Goal: Information Seeking & Learning: Learn about a topic

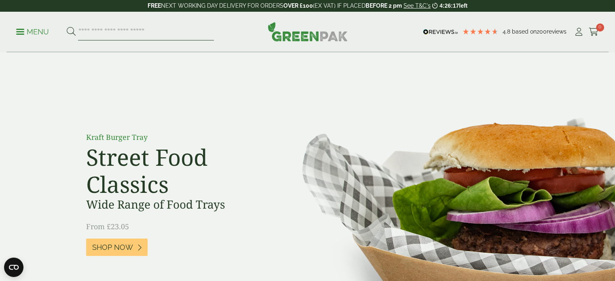
click at [146, 32] on input "search" at bounding box center [146, 31] width 136 height 17
type input "****"
click at [67, 27] on button at bounding box center [71, 32] width 9 height 11
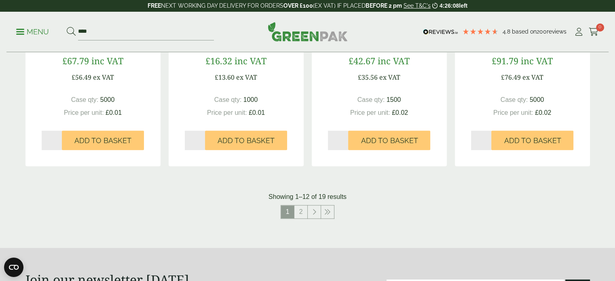
scroll to position [810, 0]
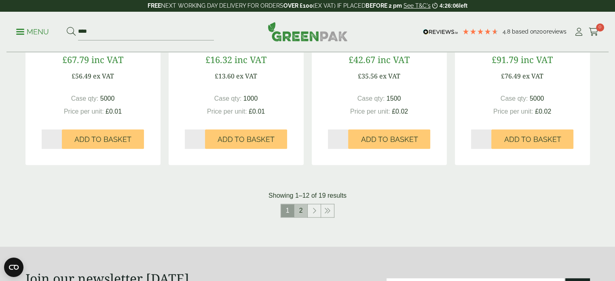
click at [302, 215] on link "2" at bounding box center [300, 210] width 13 height 13
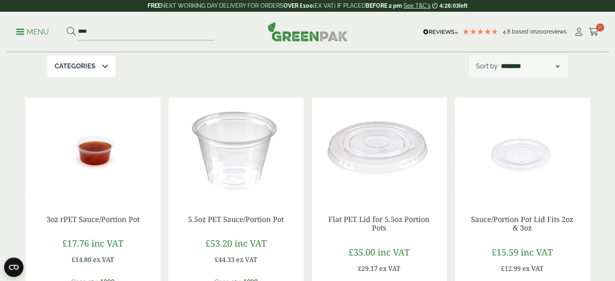
scroll to position [91, 0]
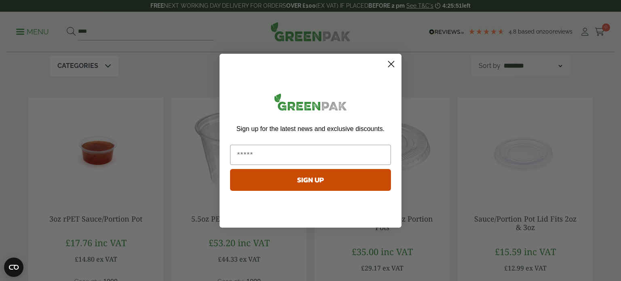
click at [387, 60] on circle "Close dialog" at bounding box center [390, 63] width 13 height 13
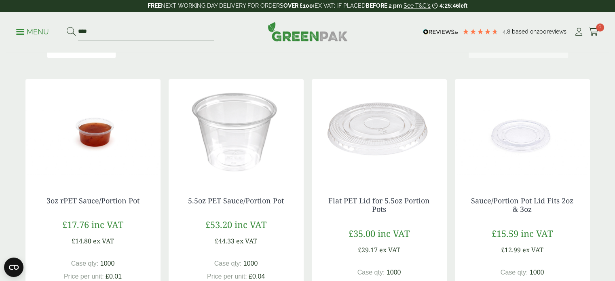
scroll to position [0, 0]
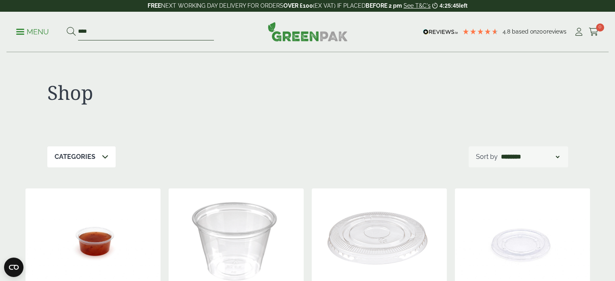
click at [121, 28] on input "****" at bounding box center [146, 31] width 136 height 17
type input "*"
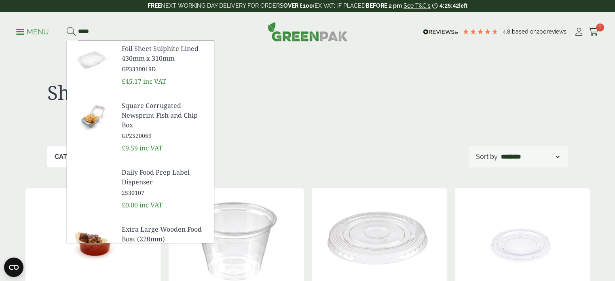
type input "*****"
click at [67, 27] on button at bounding box center [71, 32] width 9 height 11
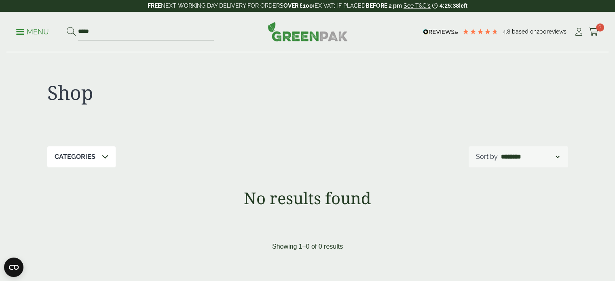
click at [32, 34] on p "Menu" at bounding box center [32, 32] width 33 height 10
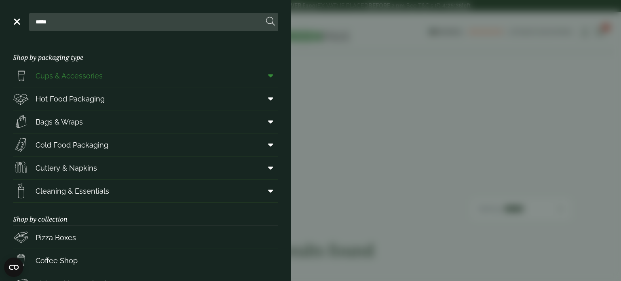
click at [65, 78] on span "Cups & Accessories" at bounding box center [69, 75] width 67 height 11
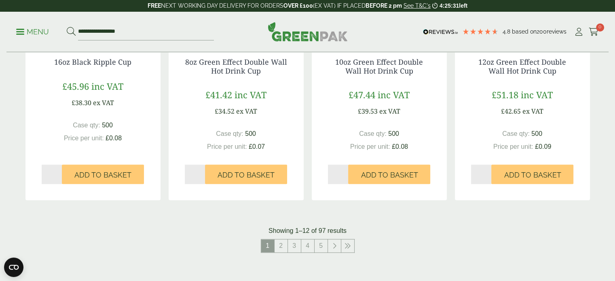
scroll to position [854, 0]
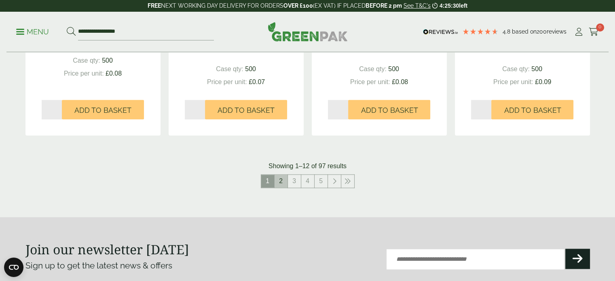
click at [284, 186] on link "2" at bounding box center [281, 181] width 13 height 13
click at [284, 186] on link "3" at bounding box center [287, 181] width 13 height 13
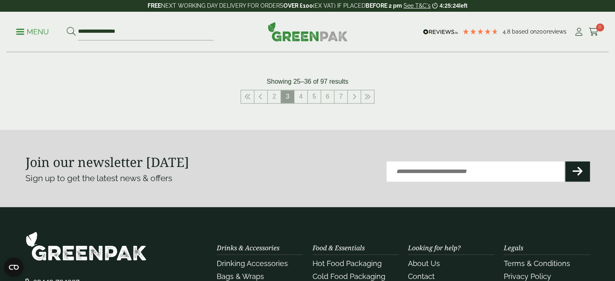
scroll to position [930, 0]
click at [296, 98] on link "4" at bounding box center [300, 96] width 13 height 13
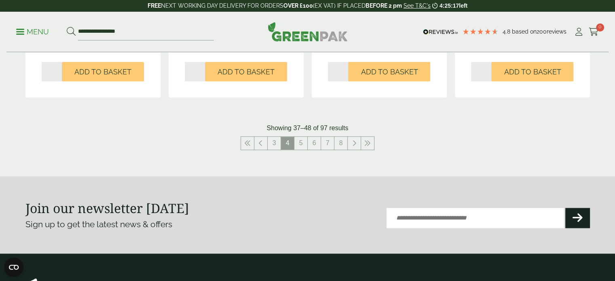
scroll to position [911, 0]
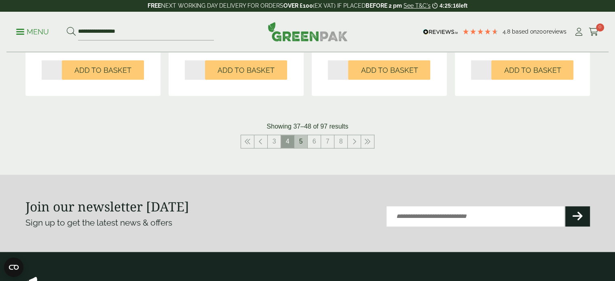
click at [302, 144] on link "5" at bounding box center [300, 141] width 13 height 13
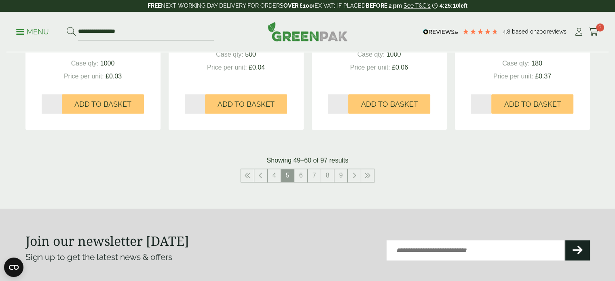
scroll to position [871, 0]
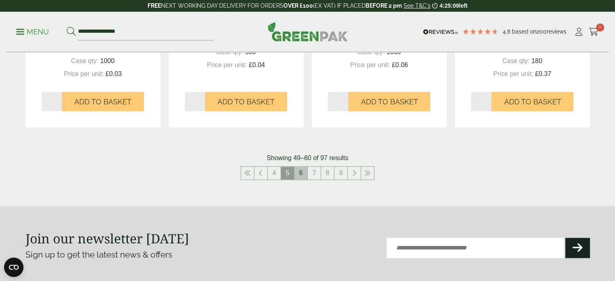
click at [297, 176] on link "6" at bounding box center [300, 173] width 13 height 13
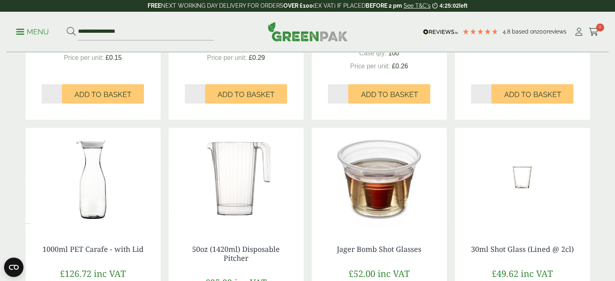
scroll to position [621, 0]
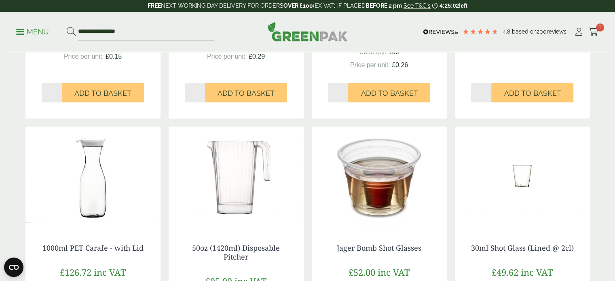
click at [218, 205] on img at bounding box center [236, 177] width 135 height 101
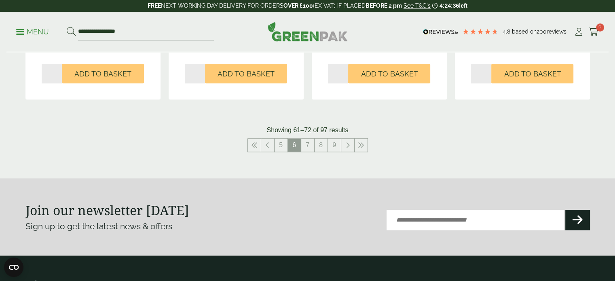
scroll to position [908, 0]
click at [306, 140] on link "7" at bounding box center [307, 144] width 13 height 13
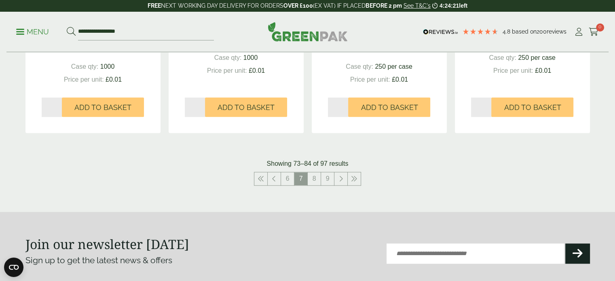
scroll to position [869, 0]
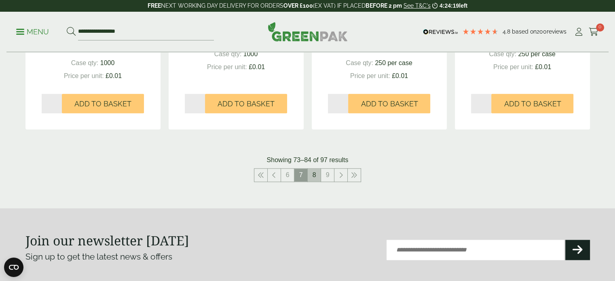
click at [311, 180] on link "8" at bounding box center [314, 175] width 13 height 13
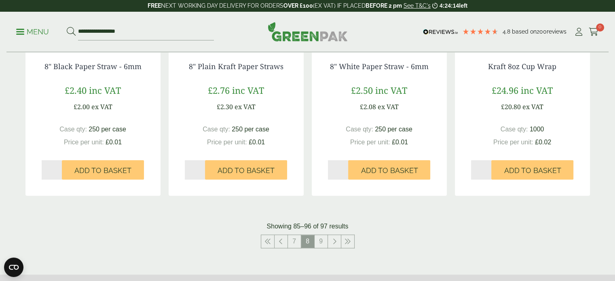
scroll to position [800, 0]
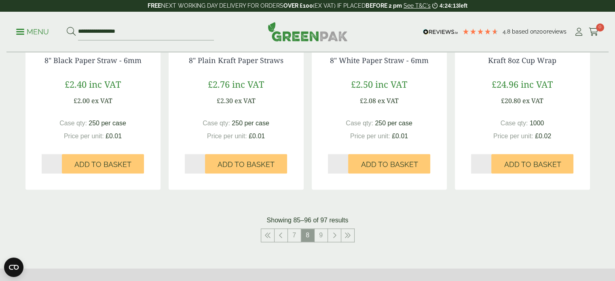
click at [323, 237] on link "9" at bounding box center [321, 235] width 13 height 13
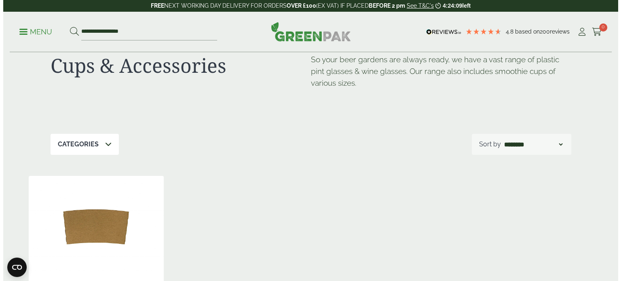
scroll to position [25, 0]
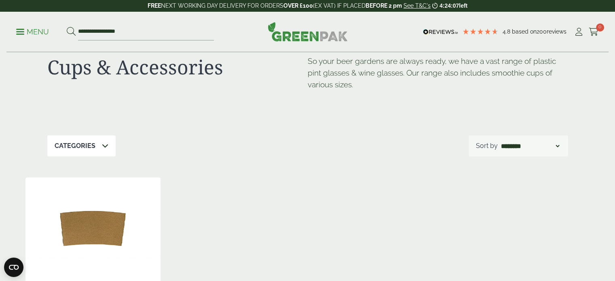
click at [38, 23] on ul "**********" at bounding box center [115, 31] width 198 height 17
click at [34, 24] on ul "**********" at bounding box center [115, 31] width 198 height 17
click at [26, 27] on p "Menu" at bounding box center [32, 32] width 33 height 10
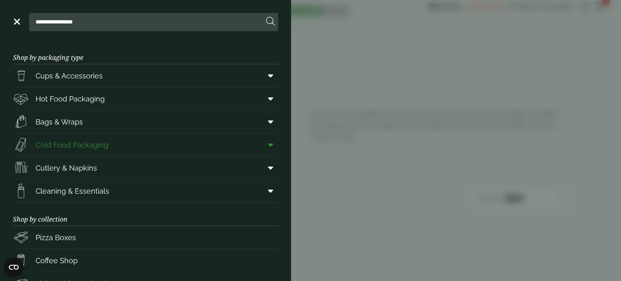
click at [94, 137] on span "Cold Food Packaging" at bounding box center [60, 145] width 95 height 16
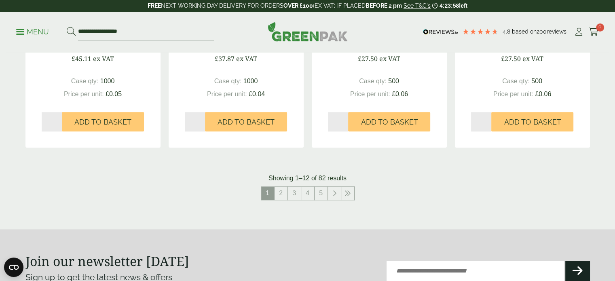
scroll to position [891, 0]
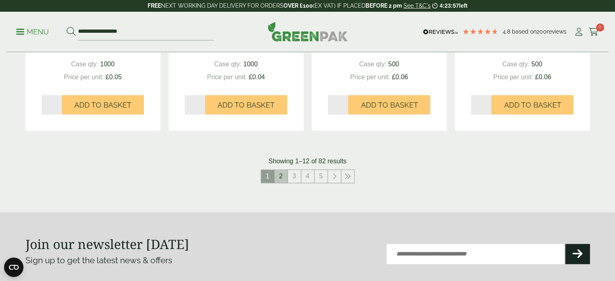
click at [281, 176] on link "2" at bounding box center [281, 176] width 13 height 13
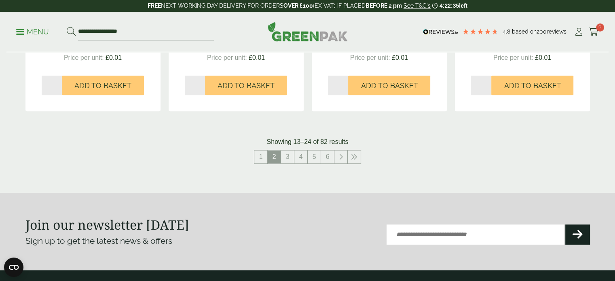
scroll to position [911, 0]
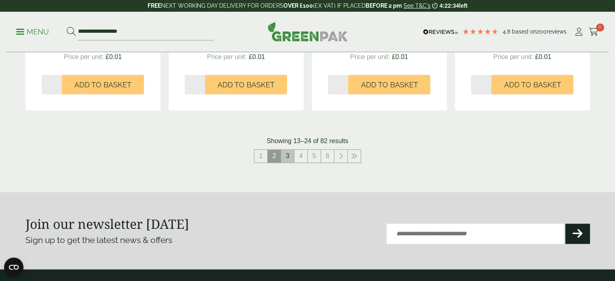
click at [286, 155] on link "3" at bounding box center [287, 156] width 13 height 13
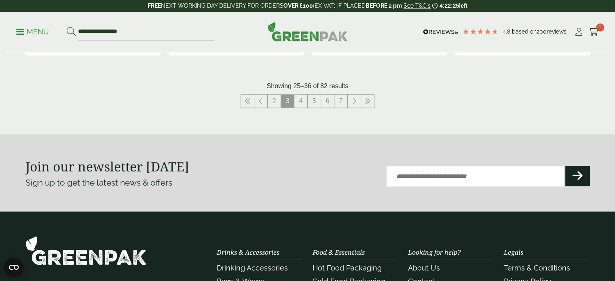
scroll to position [949, 0]
click at [302, 101] on link "4" at bounding box center [300, 100] width 13 height 13
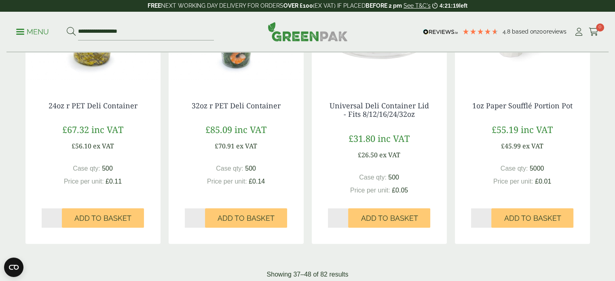
scroll to position [871, 0]
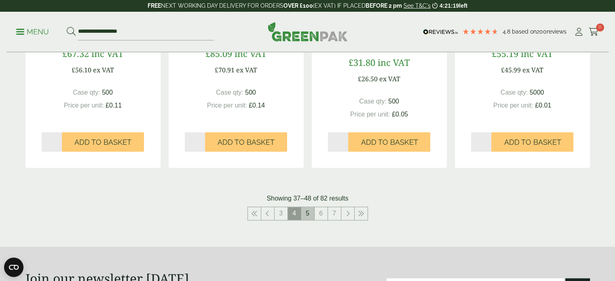
click at [306, 209] on link "5" at bounding box center [307, 213] width 13 height 13
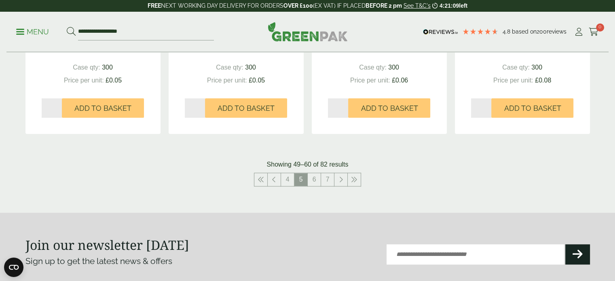
scroll to position [880, 0]
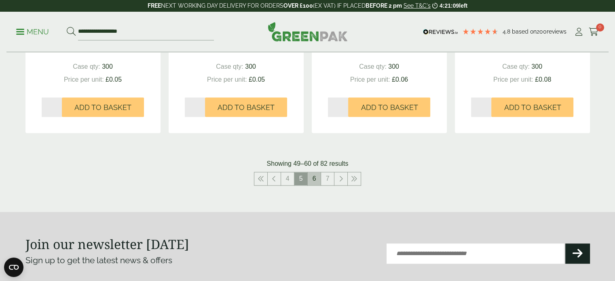
click at [314, 179] on link "6" at bounding box center [314, 178] width 13 height 13
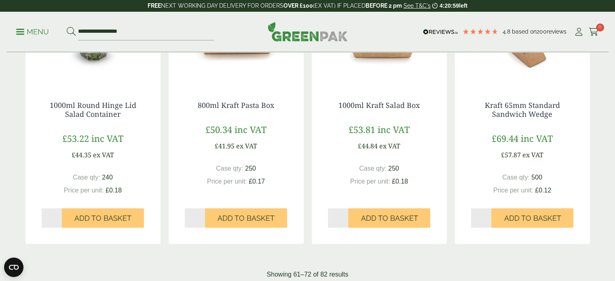
scroll to position [812, 0]
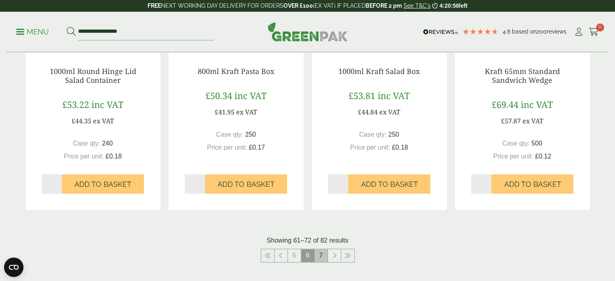
click at [319, 256] on link "7" at bounding box center [321, 255] width 13 height 13
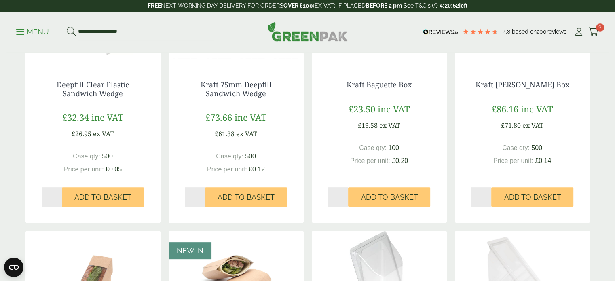
scroll to position [204, 0]
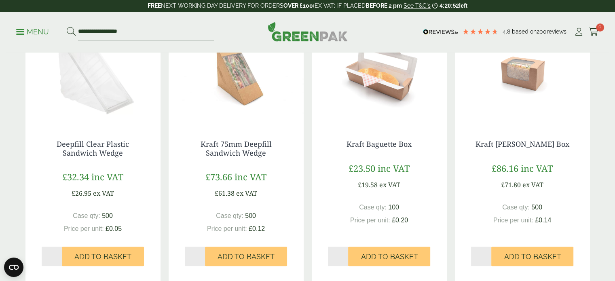
click at [319, 256] on div "Kraft Baguette Box £23.50 inc VAT £19.58 ex VAT Case qty: 100 Price per unit: £…" at bounding box center [379, 199] width 135 height 150
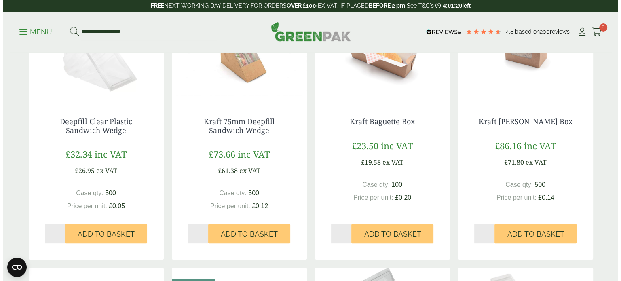
scroll to position [0, 0]
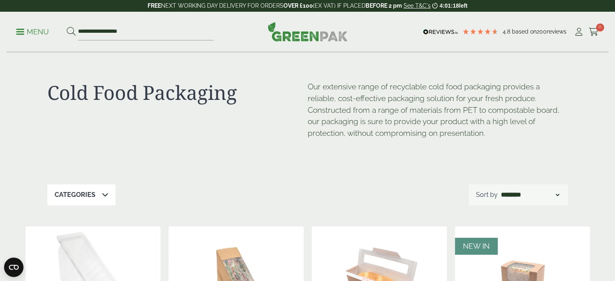
click at [32, 37] on ul "**********" at bounding box center [115, 31] width 198 height 17
click at [32, 35] on p "Menu" at bounding box center [32, 32] width 33 height 10
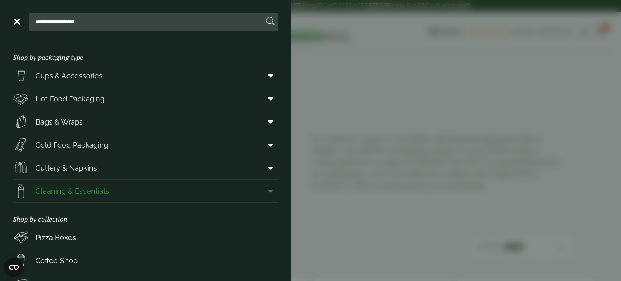
click at [131, 190] on link "Cleaning & Essentials" at bounding box center [145, 191] width 265 height 23
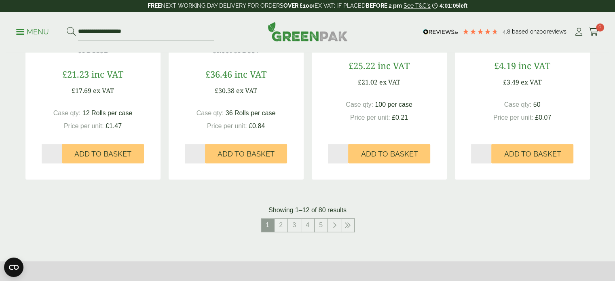
scroll to position [807, 0]
click at [282, 227] on link "2" at bounding box center [281, 225] width 13 height 13
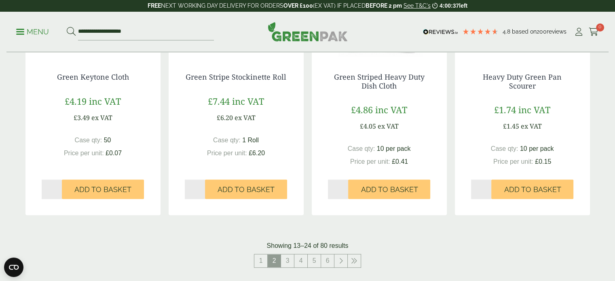
scroll to position [842, 0]
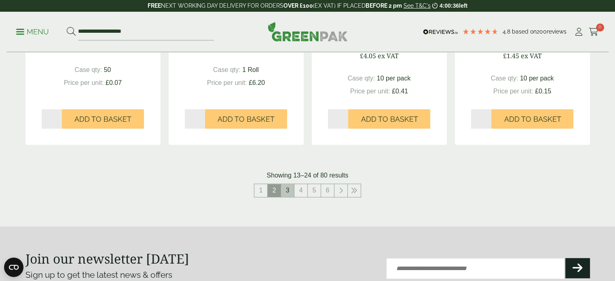
click at [288, 185] on link "3" at bounding box center [287, 190] width 13 height 13
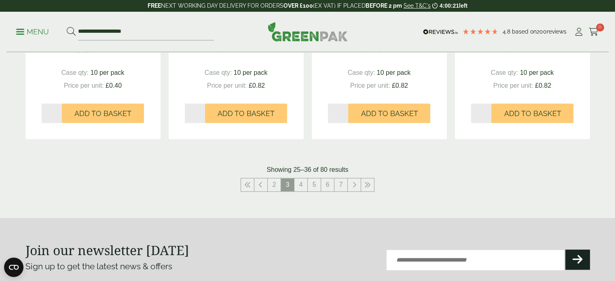
scroll to position [954, 0]
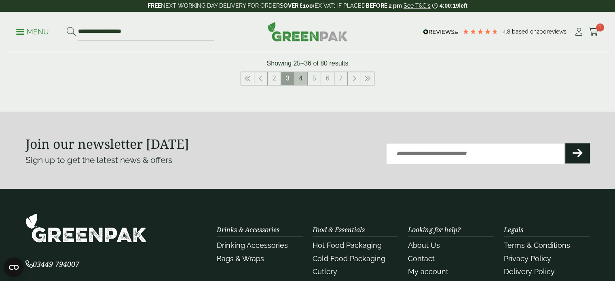
click at [302, 80] on link "4" at bounding box center [300, 78] width 13 height 13
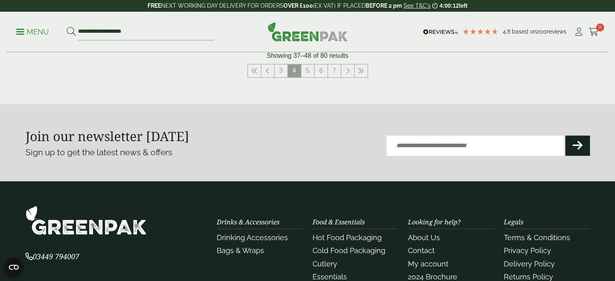
scroll to position [972, 0]
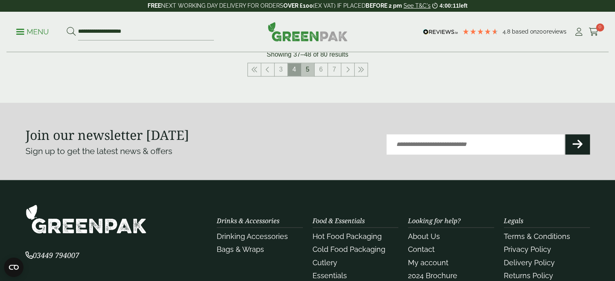
click at [309, 63] on link "5" at bounding box center [307, 69] width 13 height 13
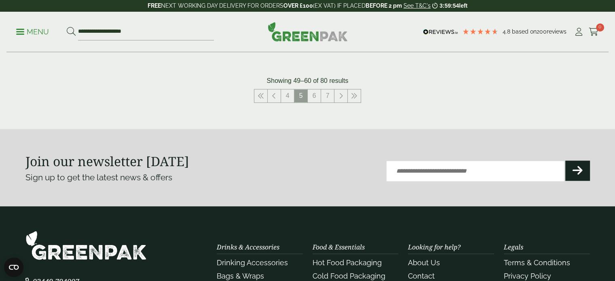
scroll to position [938, 0]
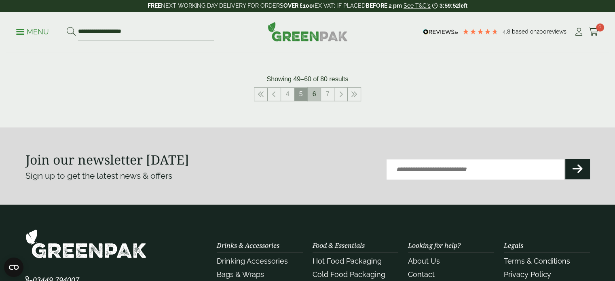
click at [309, 91] on link "6" at bounding box center [314, 94] width 13 height 13
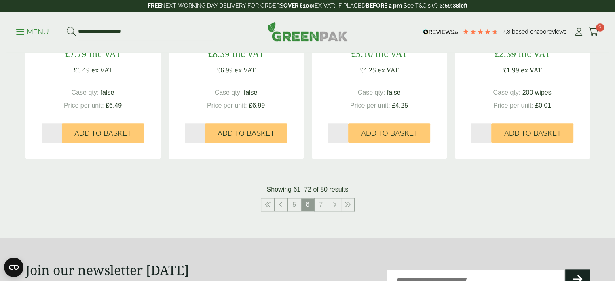
scroll to position [834, 0]
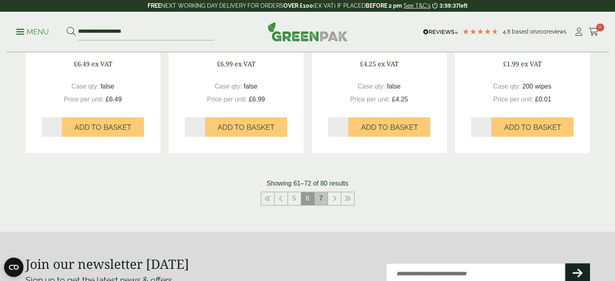
click at [321, 196] on link "7" at bounding box center [321, 198] width 13 height 13
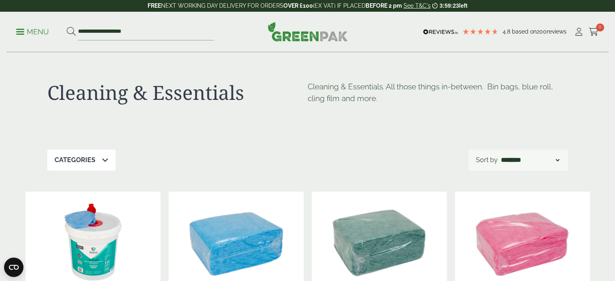
click at [35, 33] on p "Menu" at bounding box center [32, 32] width 33 height 10
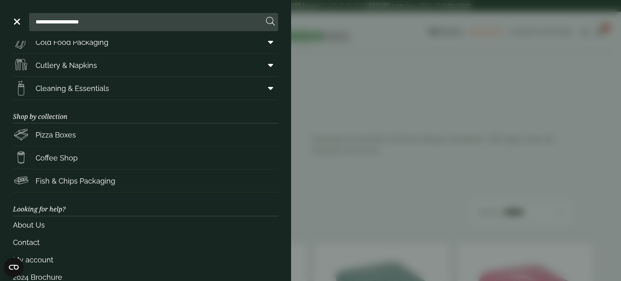
scroll to position [104, 0]
click at [99, 85] on span "Cleaning & Essentials" at bounding box center [73, 87] width 74 height 11
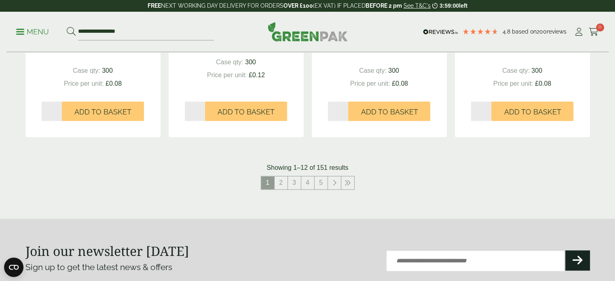
scroll to position [904, 0]
click at [277, 181] on link "2" at bounding box center [281, 182] width 13 height 13
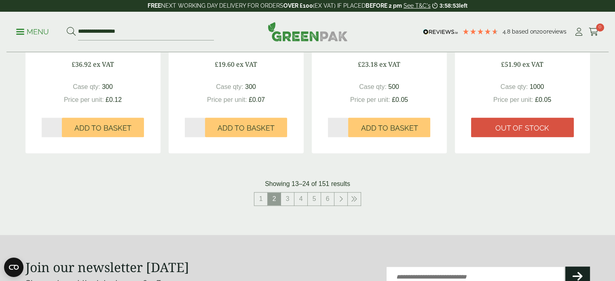
scroll to position [889, 0]
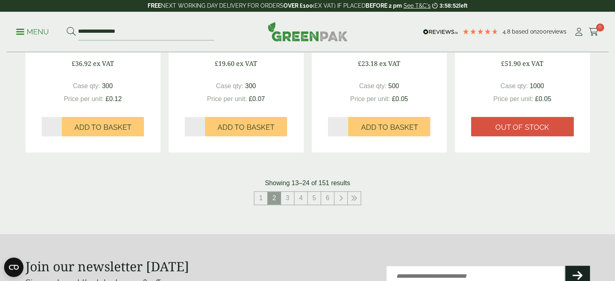
click at [289, 205] on nav "1 2 3 4 5 6" at bounding box center [307, 199] width 564 height 17
click at [289, 200] on link "3" at bounding box center [287, 198] width 13 height 13
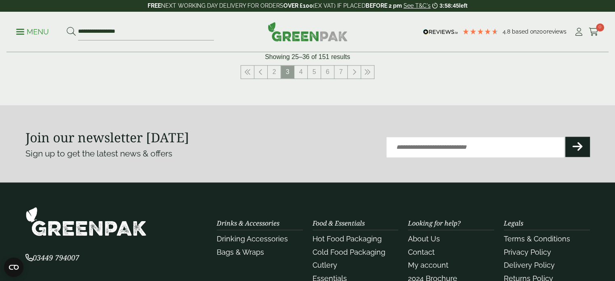
scroll to position [1015, 0]
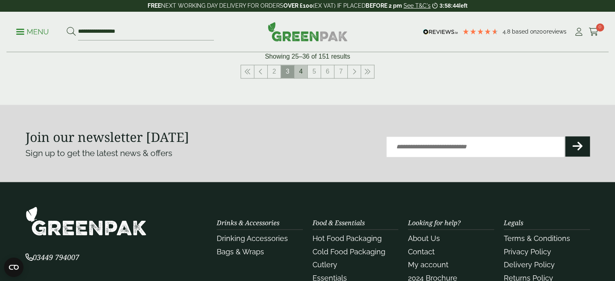
click at [302, 75] on link "4" at bounding box center [300, 71] width 13 height 13
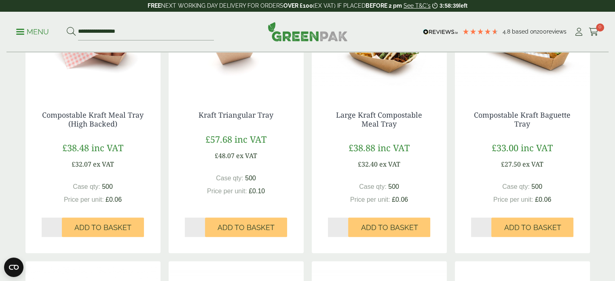
scroll to position [532, 0]
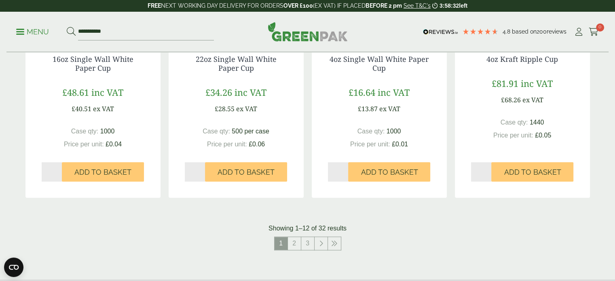
scroll to position [778, 0]
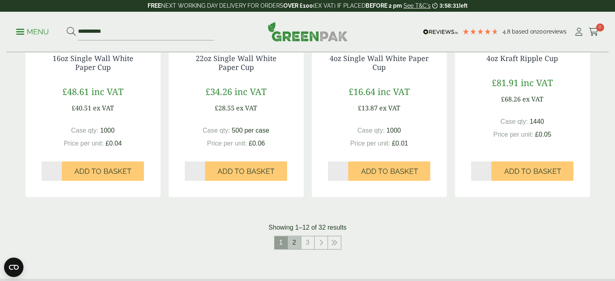
click at [298, 247] on link "2" at bounding box center [294, 242] width 13 height 13
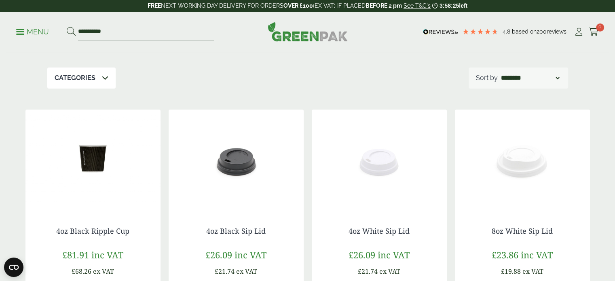
scroll to position [73, 0]
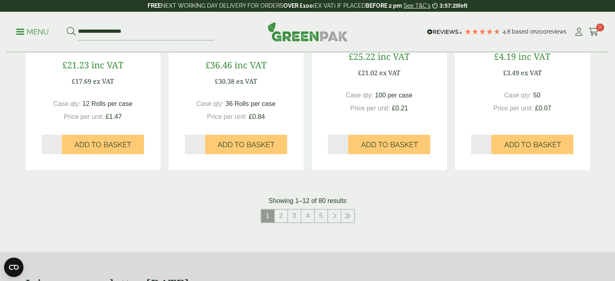
scroll to position [823, 0]
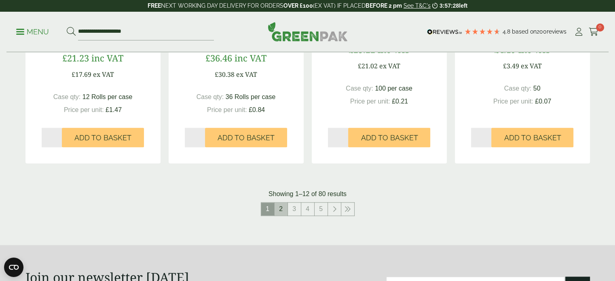
click at [283, 208] on link "2" at bounding box center [281, 209] width 13 height 13
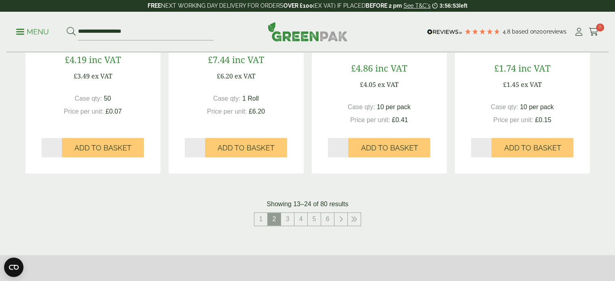
scroll to position [813, 0]
click at [287, 217] on link "3" at bounding box center [287, 218] width 13 height 13
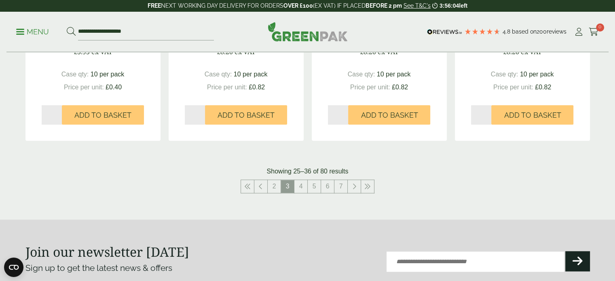
scroll to position [851, 0]
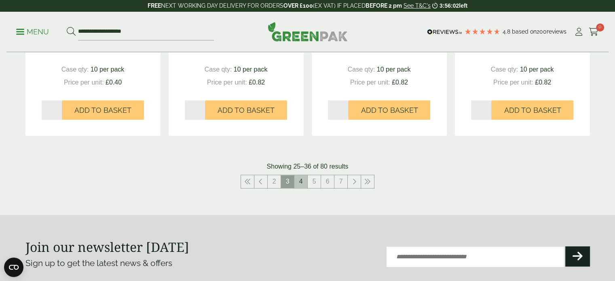
click at [295, 182] on link "4" at bounding box center [300, 181] width 13 height 13
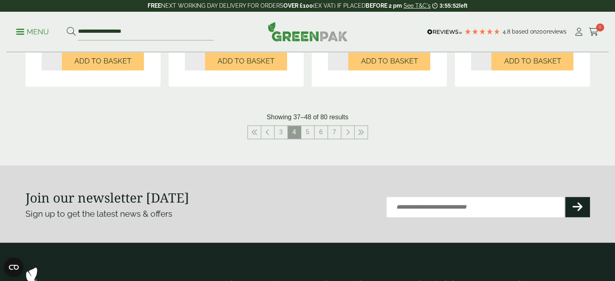
scroll to position [910, 0]
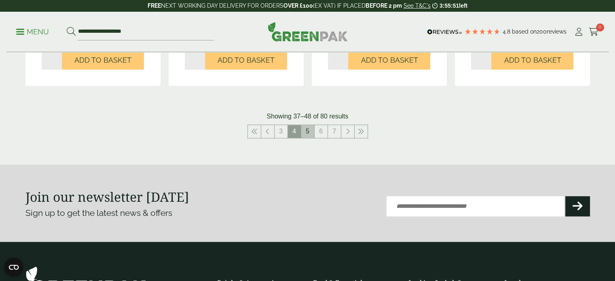
click at [307, 126] on link "5" at bounding box center [307, 131] width 13 height 13
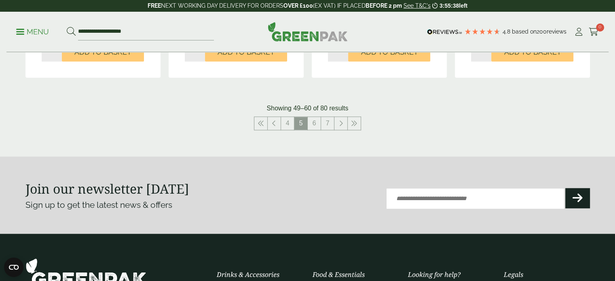
scroll to position [914, 0]
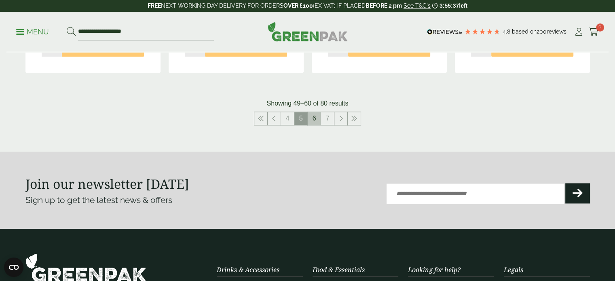
click at [312, 120] on link "6" at bounding box center [314, 118] width 13 height 13
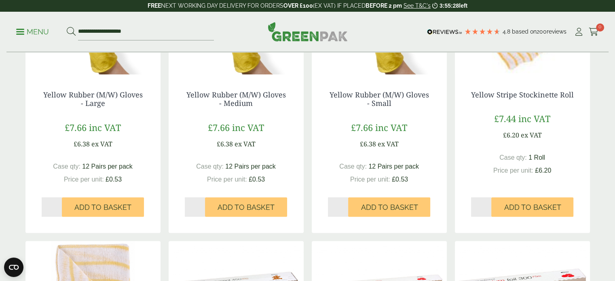
scroll to position [216, 0]
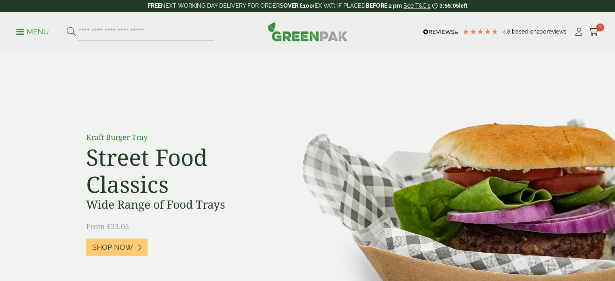
click at [24, 29] on p "Menu" at bounding box center [32, 32] width 33 height 10
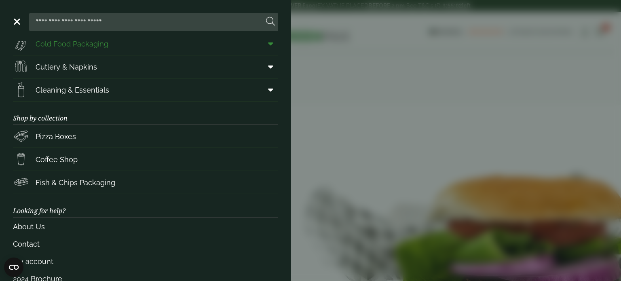
scroll to position [101, 0]
click at [70, 68] on span "Cutlery & Napkins" at bounding box center [66, 66] width 61 height 11
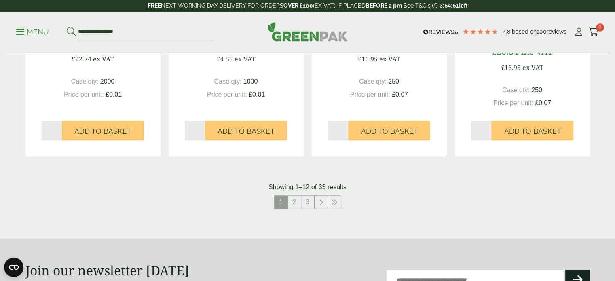
scroll to position [862, 0]
click at [292, 197] on link "2" at bounding box center [294, 202] width 13 height 13
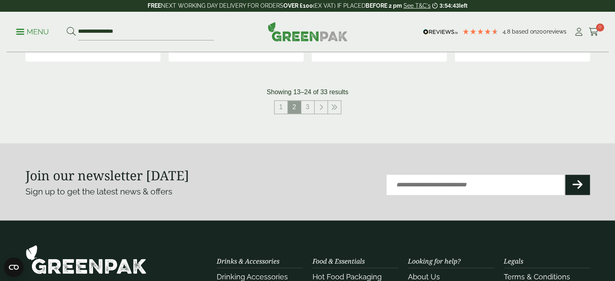
scroll to position [948, 0]
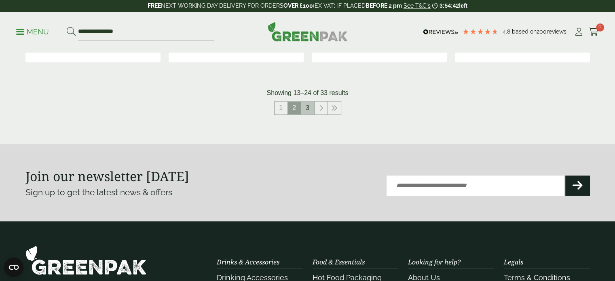
click at [308, 108] on link "3" at bounding box center [307, 107] width 13 height 13
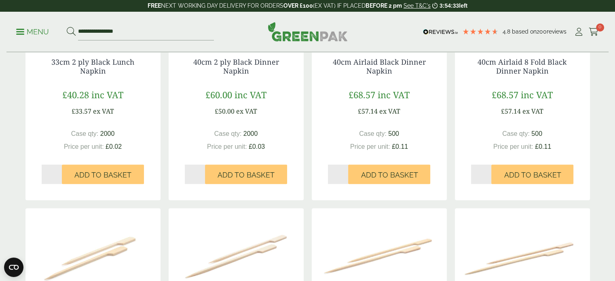
scroll to position [285, 0]
